Goal: Task Accomplishment & Management: Complete application form

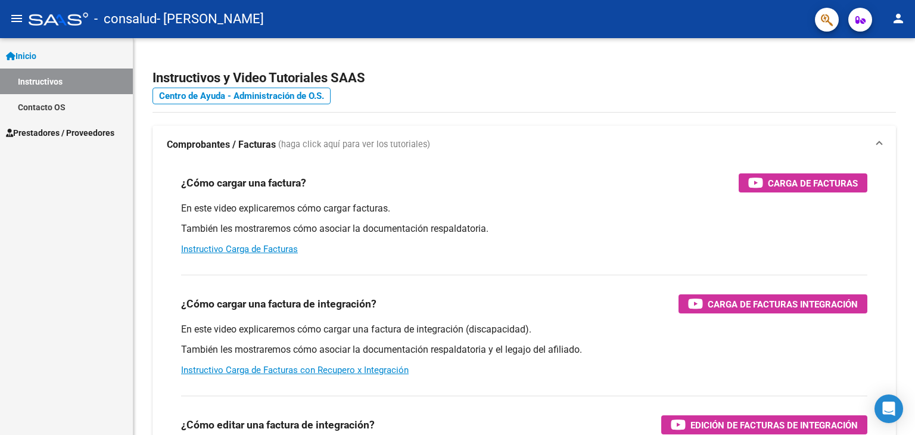
click at [57, 131] on span "Prestadores / Proveedores" at bounding box center [60, 132] width 108 height 13
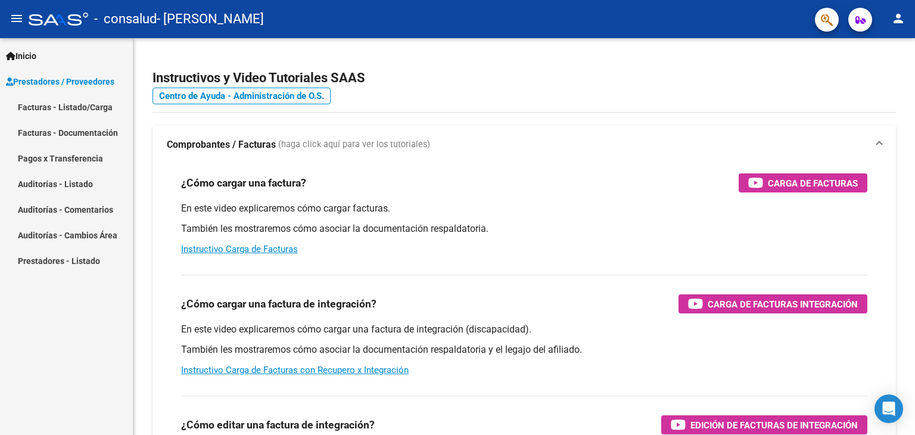
click at [48, 109] on link "Facturas - Listado/Carga" at bounding box center [66, 107] width 133 height 26
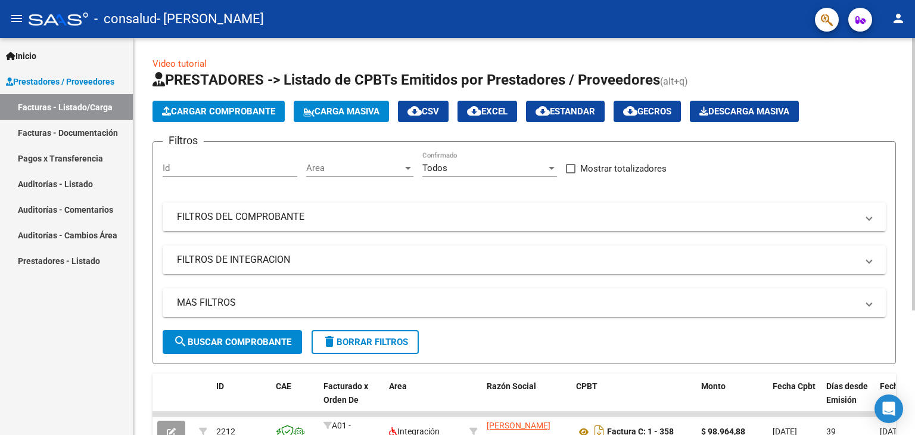
click at [211, 110] on span "Cargar Comprobante" at bounding box center [218, 111] width 113 height 11
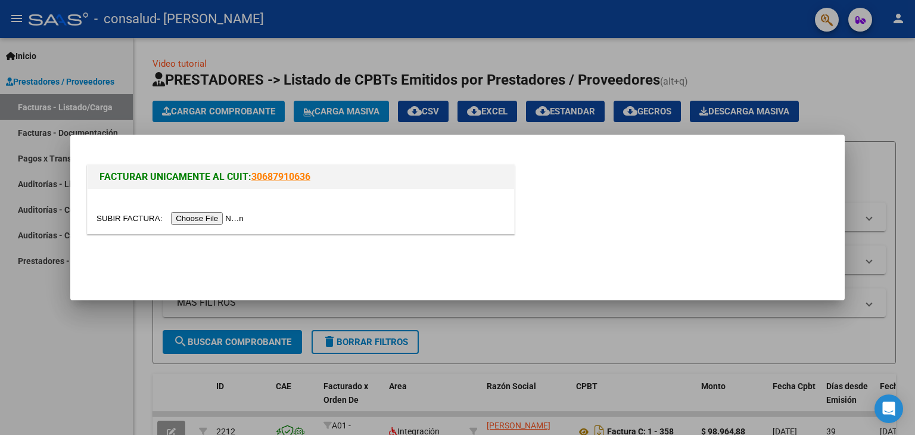
click at [232, 213] on input "file" at bounding box center [172, 218] width 151 height 13
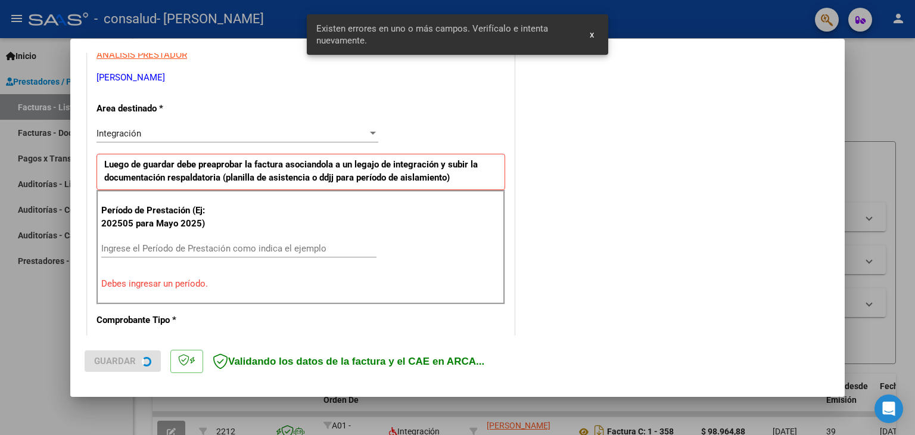
scroll to position [250, 0]
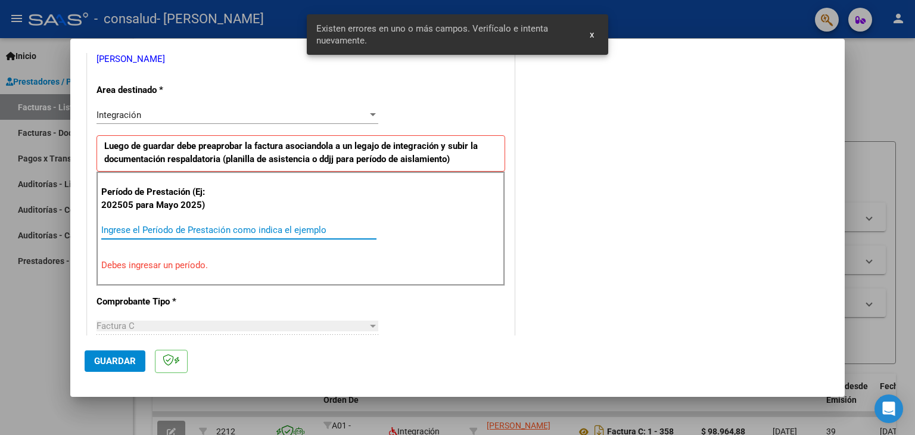
click at [178, 227] on input "Ingrese el Período de Prestación como indica el ejemplo" at bounding box center [238, 230] width 275 height 11
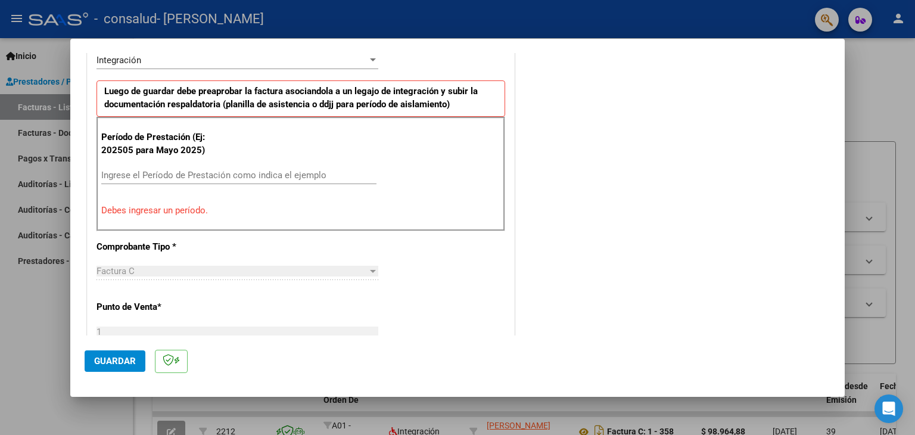
scroll to position [310, 0]
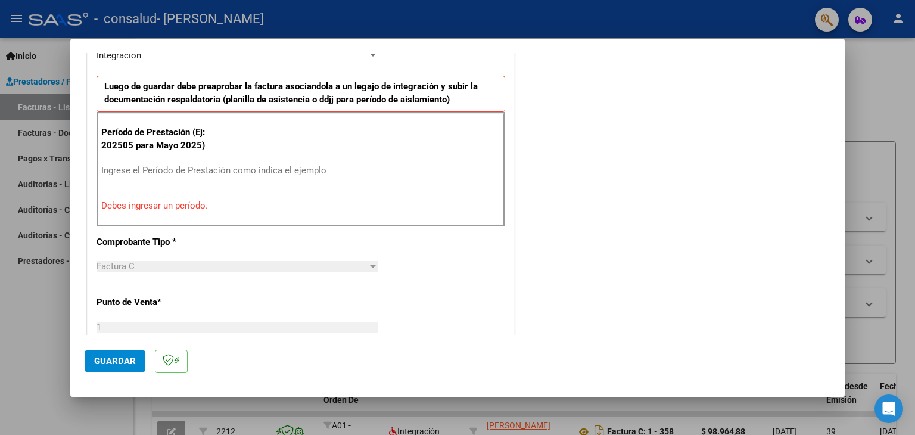
click at [148, 165] on input "Ingrese el Período de Prestación como indica el ejemplo" at bounding box center [238, 170] width 275 height 11
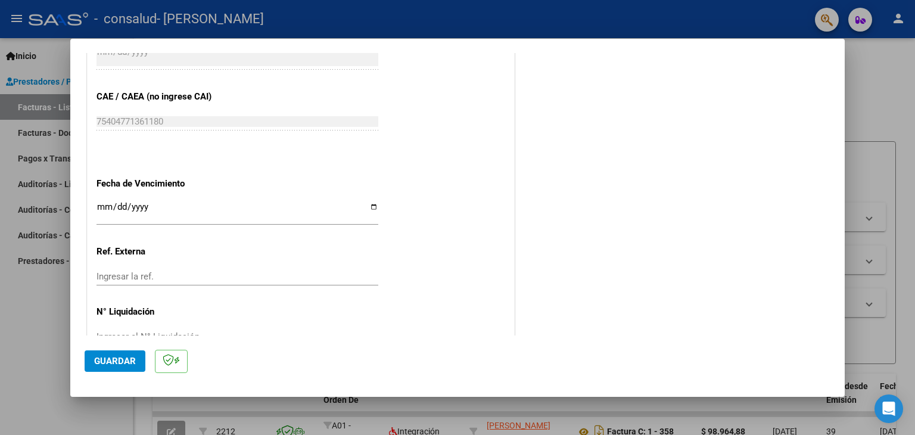
scroll to position [765, 0]
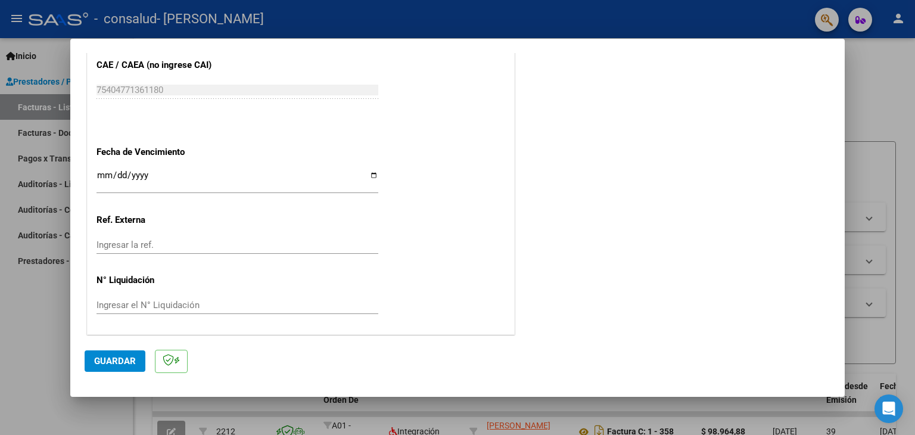
type input "202509"
click at [124, 359] on span "Guardar" at bounding box center [115, 361] width 42 height 11
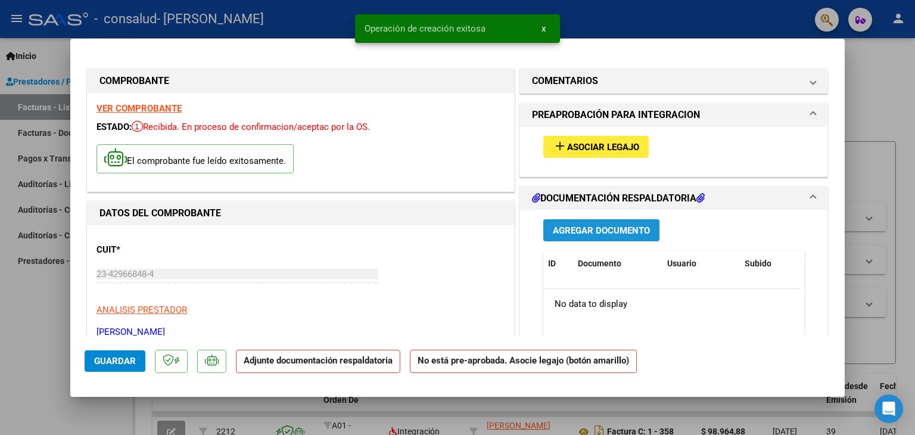
click at [584, 230] on span "Agregar Documento" at bounding box center [601, 230] width 97 height 11
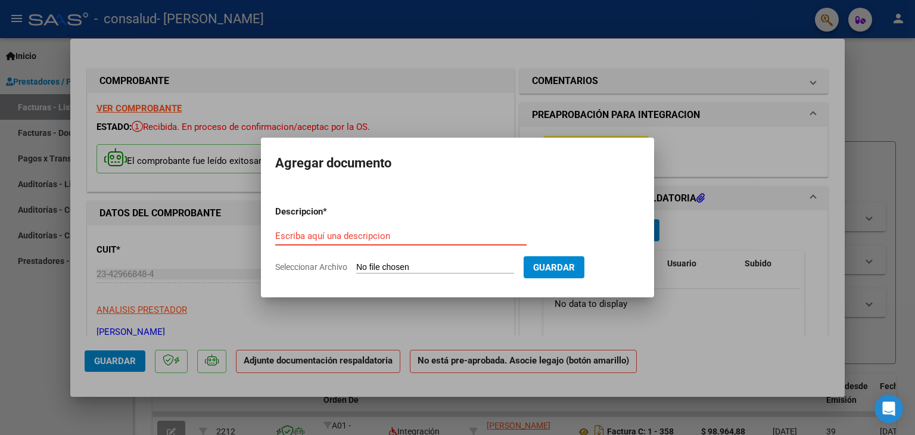
click at [424, 262] on app-file-uploader "Seleccionar Archivo" at bounding box center [399, 267] width 249 height 11
click at [419, 266] on input "Seleccionar Archivo" at bounding box center [435, 267] width 158 height 11
type input "C:\fakepath\[PERSON_NAME] ASISTENCIA FONO SEPTIEM.pdf"
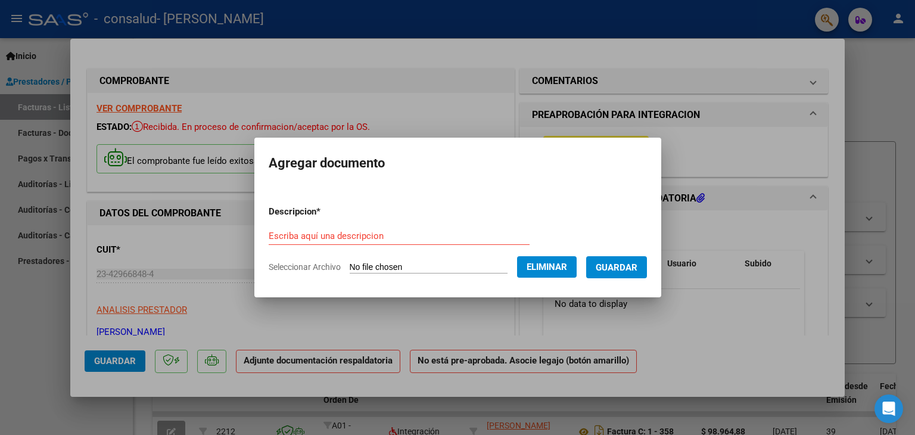
click at [322, 235] on input "Escriba aquí una descripcion" at bounding box center [399, 236] width 261 height 11
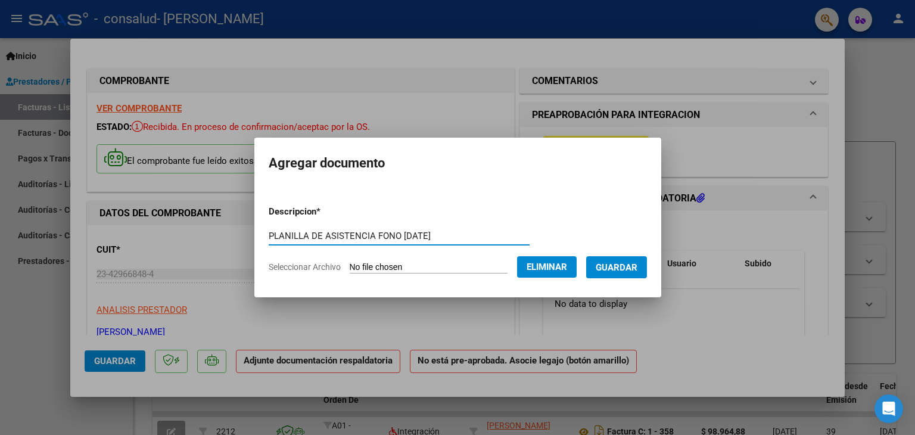
type input "PLANILLA DE ASISTENCIA FONO [DATE]"
click at [616, 265] on span "Guardar" at bounding box center [617, 267] width 42 height 11
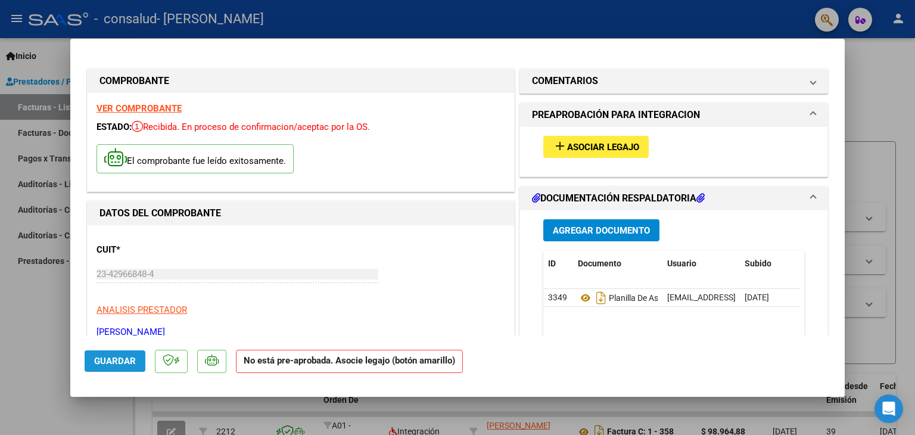
click at [121, 358] on span "Guardar" at bounding box center [115, 361] width 42 height 11
click at [114, 364] on span "Guardar" at bounding box center [115, 361] width 42 height 11
click at [58, 357] on div at bounding box center [457, 217] width 915 height 435
type input "$ 0,00"
